Goal: Task Accomplishment & Management: Manage account settings

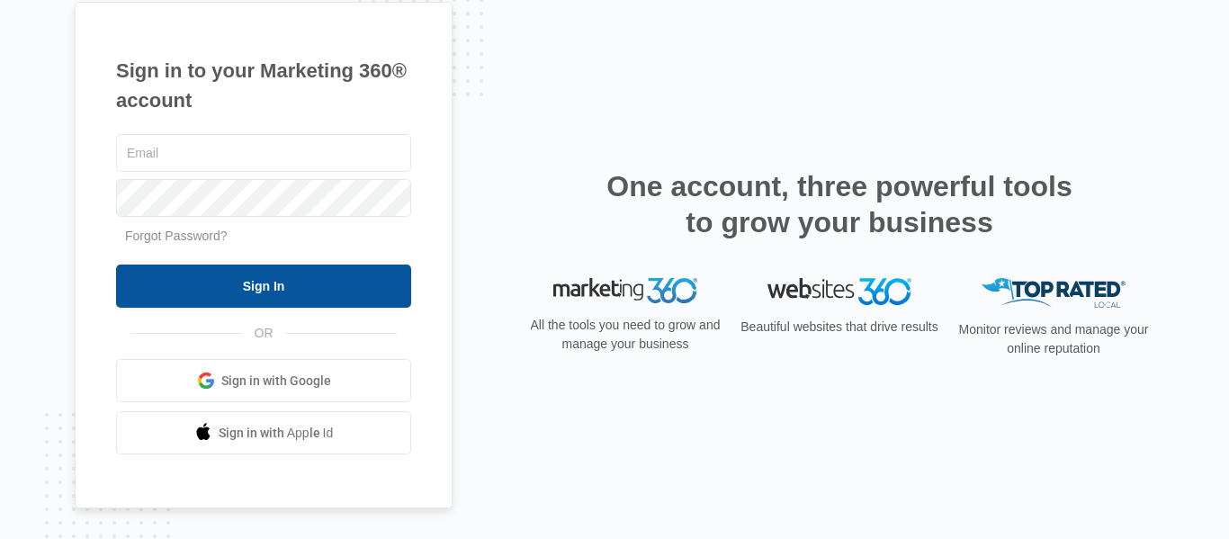
type input "info@opticalillusionz.com"
click at [292, 290] on input "Sign In" at bounding box center [263, 285] width 295 height 43
